Goal: Find specific page/section: Find specific page/section

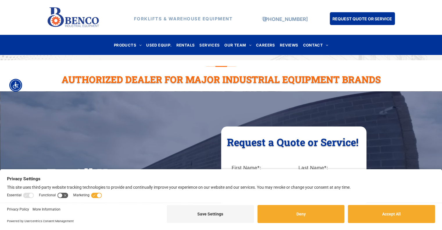
click at [240, 44] on span "OUR TEAM" at bounding box center [237, 45] width 27 height 8
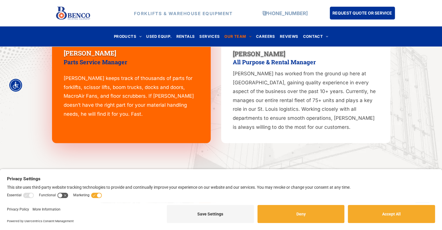
scroll to position [631, 0]
